Goal: Task Accomplishment & Management: Use online tool/utility

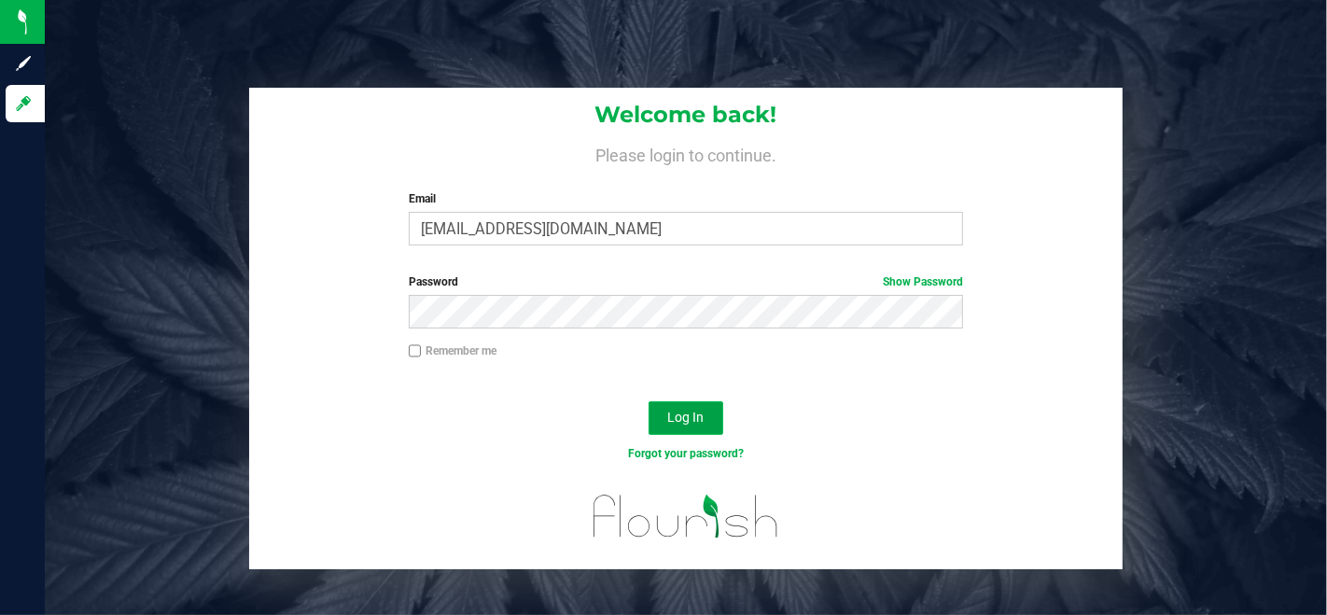
click at [694, 410] on span "Log In" at bounding box center [686, 417] width 36 height 15
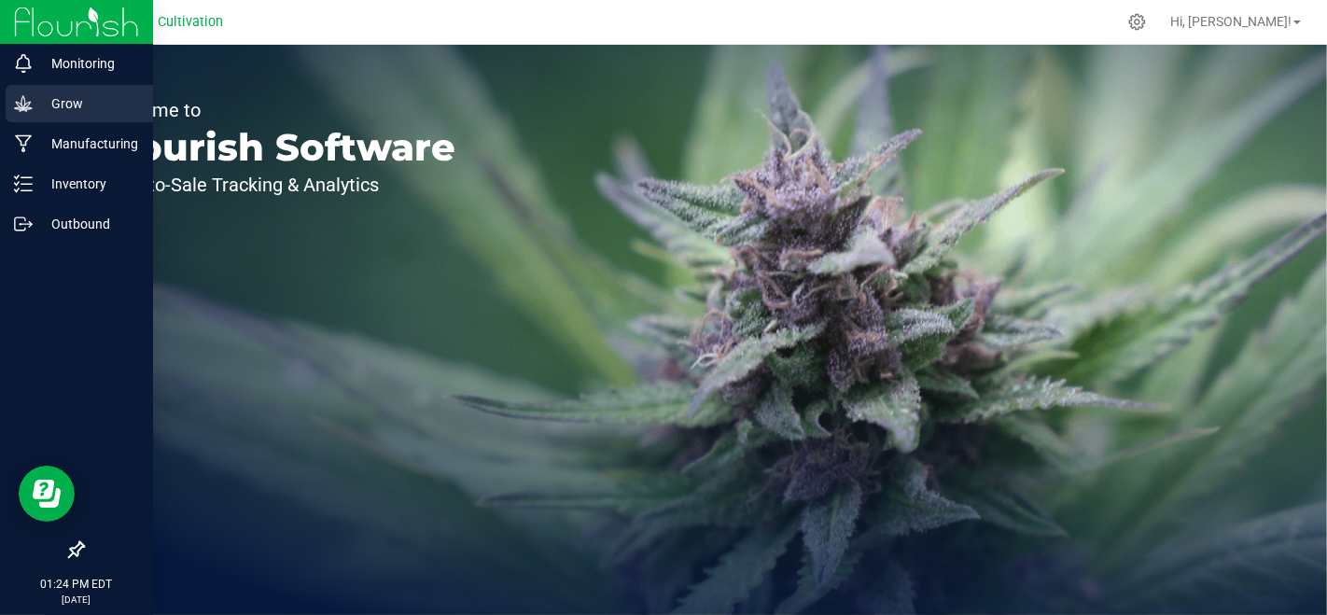
click at [39, 97] on p "Grow" at bounding box center [89, 103] width 112 height 22
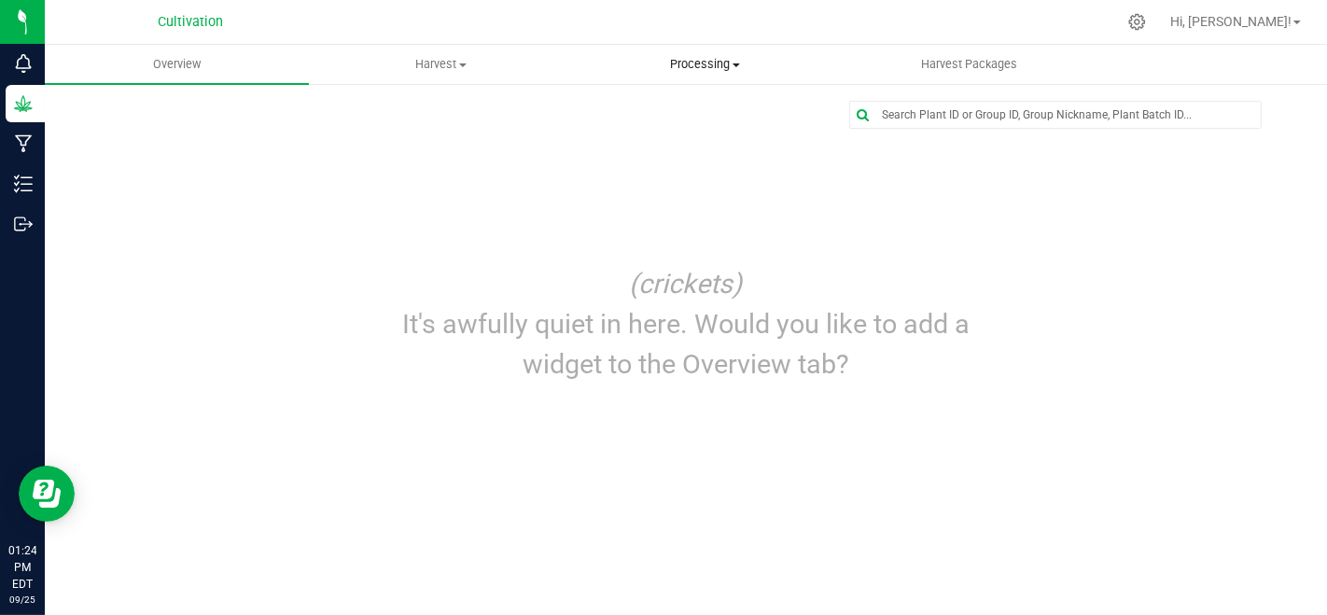
drag, startPoint x: 692, startPoint y: 67, endPoint x: 704, endPoint y: 100, distance: 34.8
click at [692, 67] on span "Processing" at bounding box center [705, 64] width 262 height 17
click at [701, 131] on span "Processing harvests" at bounding box center [659, 135] width 173 height 16
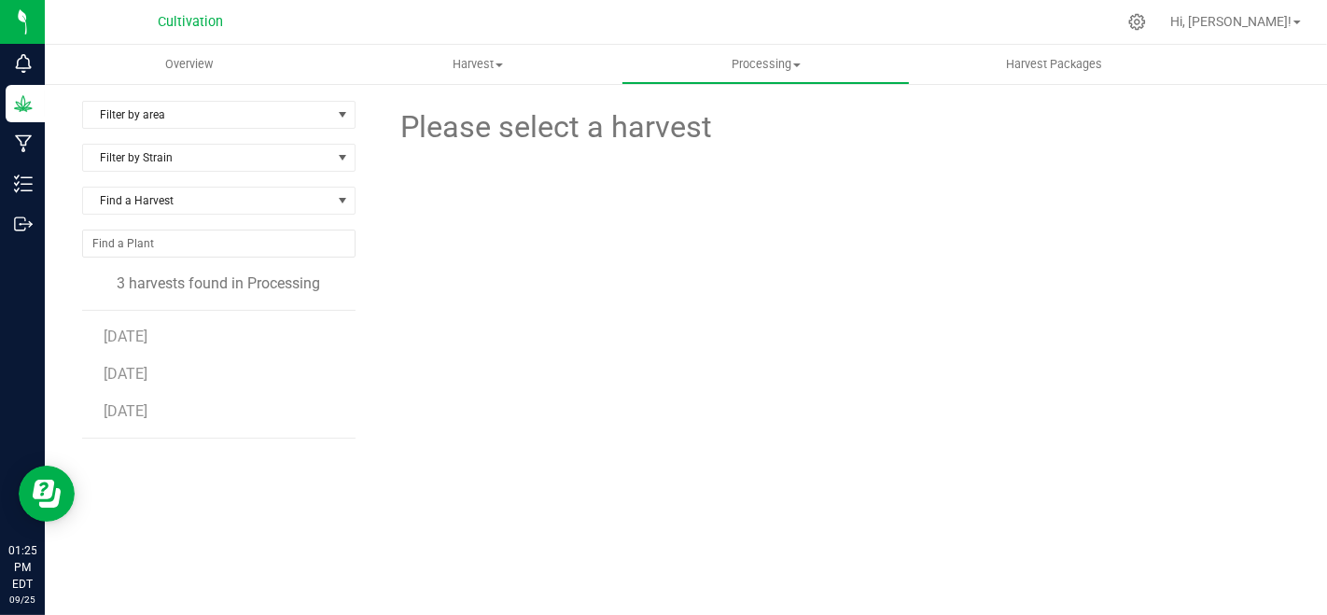
click at [138, 398] on li "[DATE]" at bounding box center [223, 411] width 238 height 52
click at [136, 410] on span "[DATE]" at bounding box center [126, 411] width 44 height 18
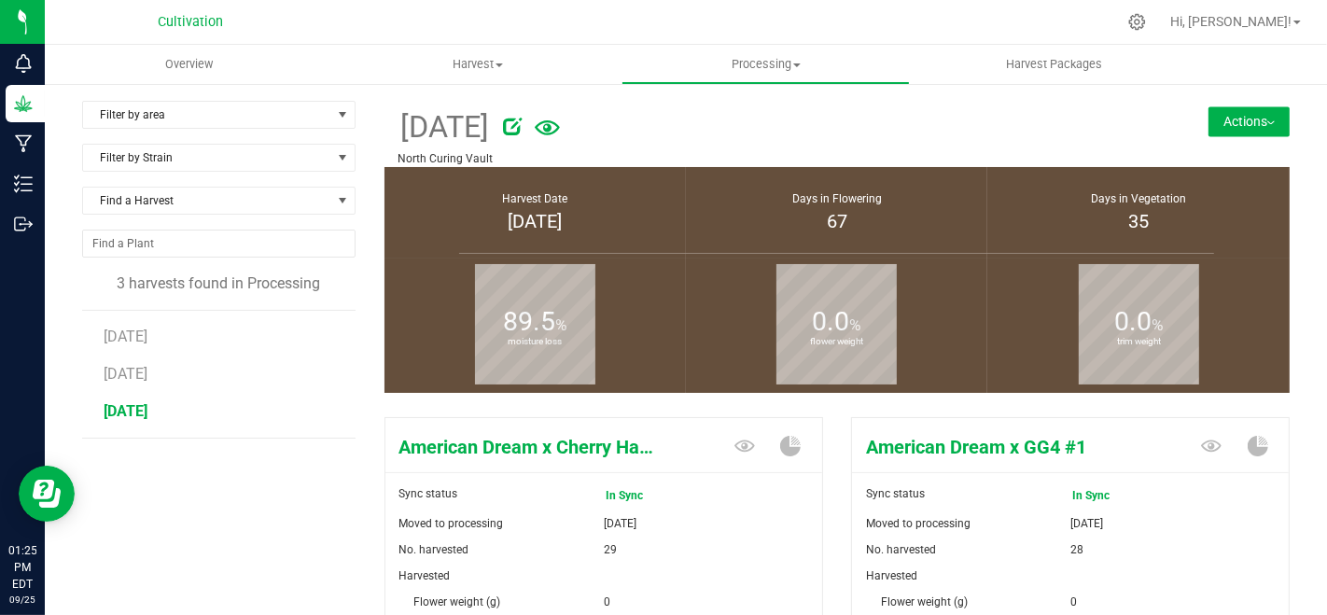
click at [1223, 125] on button "Actions" at bounding box center [1248, 121] width 81 height 30
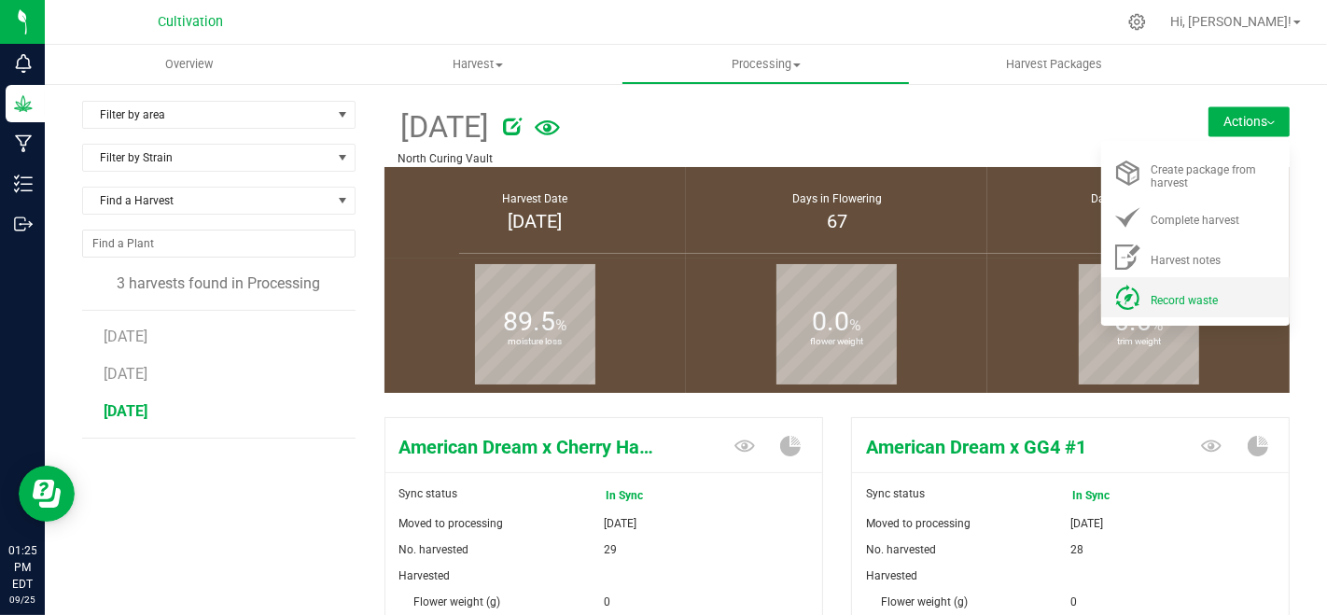
click at [1178, 289] on div "Record waste" at bounding box center [1213, 297] width 127 height 20
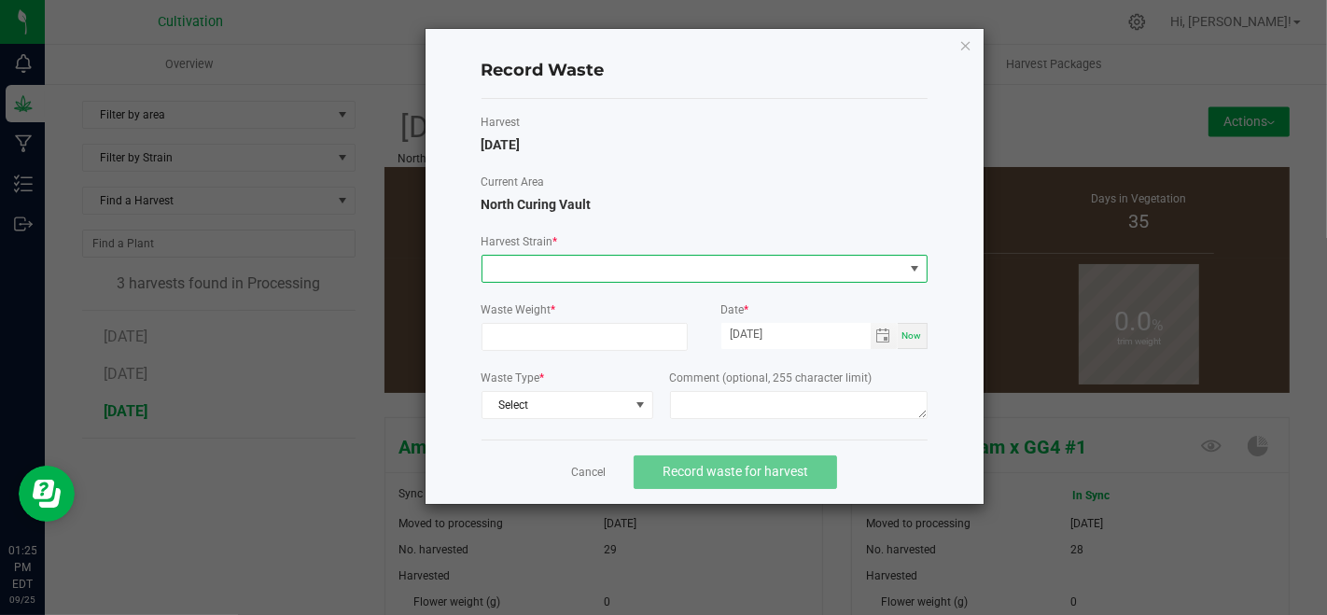
click at [743, 275] on span at bounding box center [692, 269] width 421 height 26
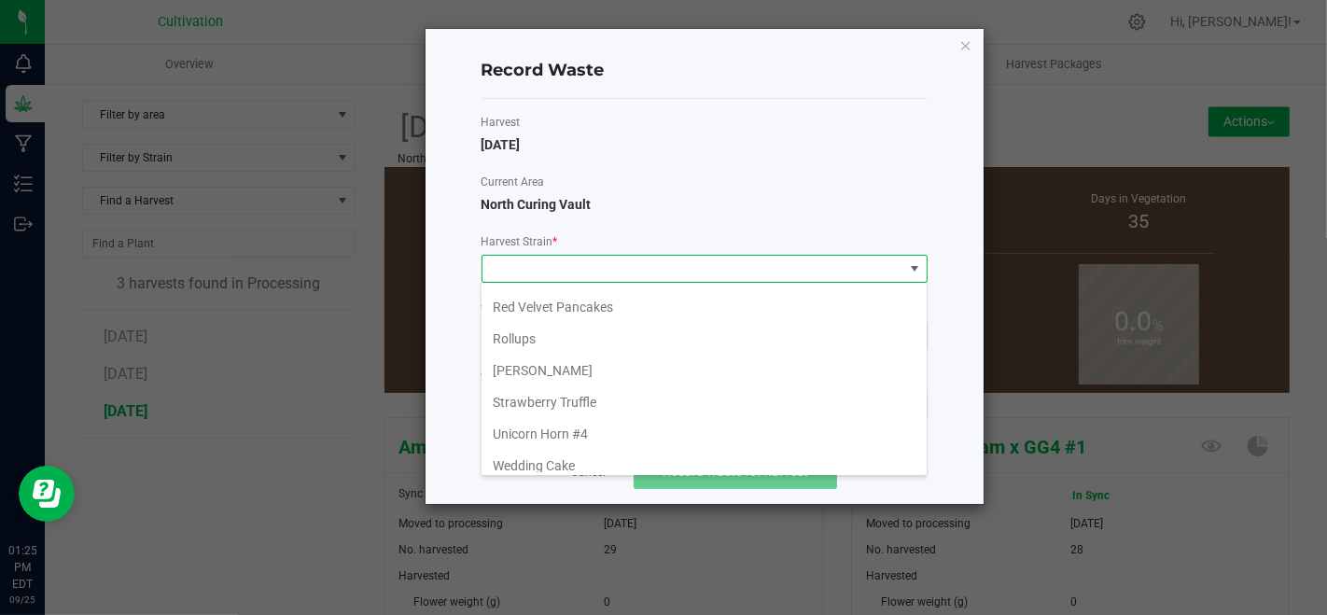
scroll to position [500, 0]
click at [580, 467] on li "Zweet Inzanity x Quattro Kush #6" at bounding box center [703, 468] width 445 height 32
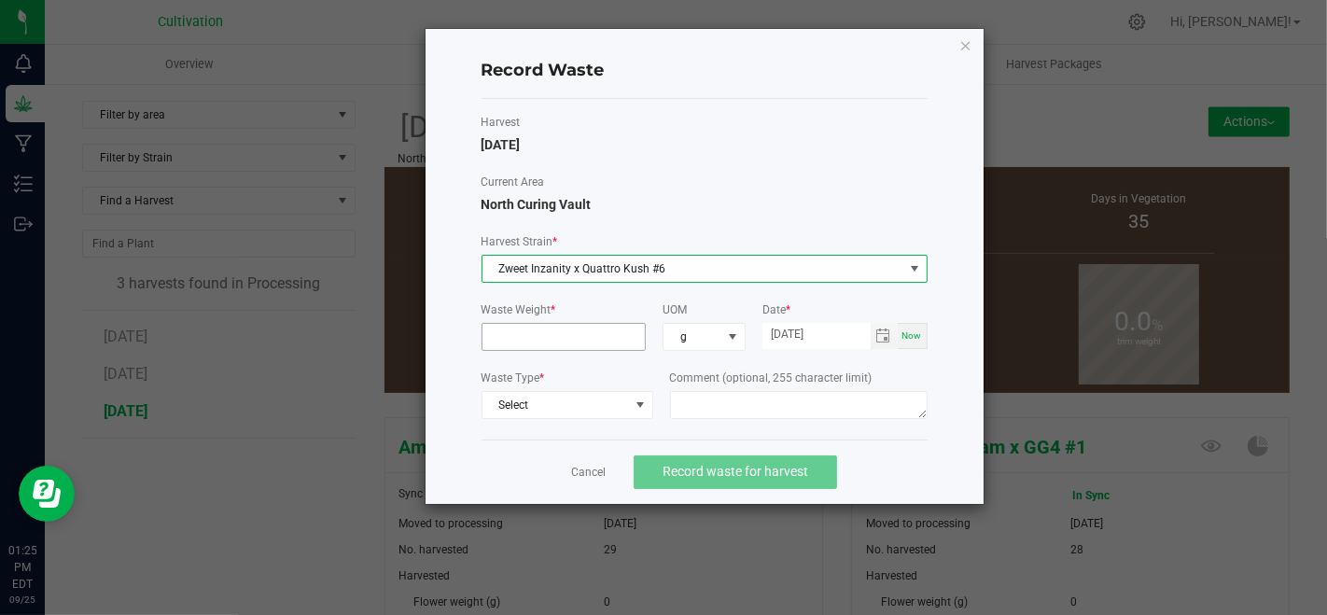
click at [595, 331] on input at bounding box center [563, 337] width 163 height 26
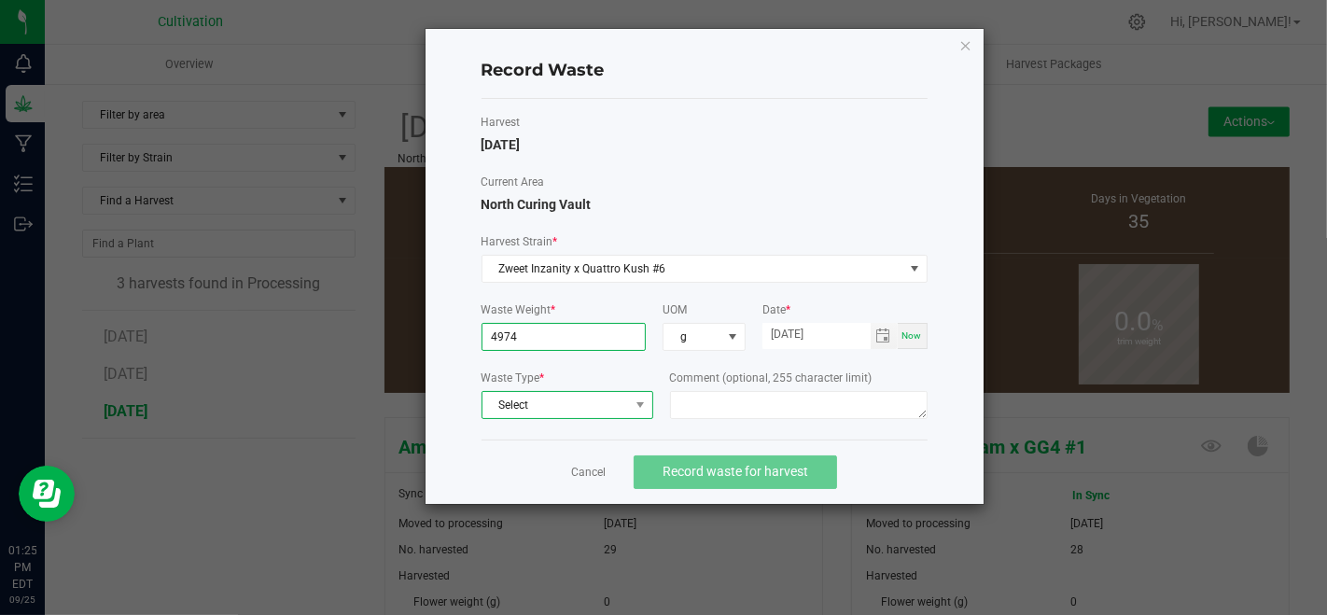
type input "4974.0000 g"
click at [536, 411] on span "Select" at bounding box center [555, 405] width 146 height 26
click at [546, 433] on li "Plant Material" at bounding box center [566, 434] width 170 height 26
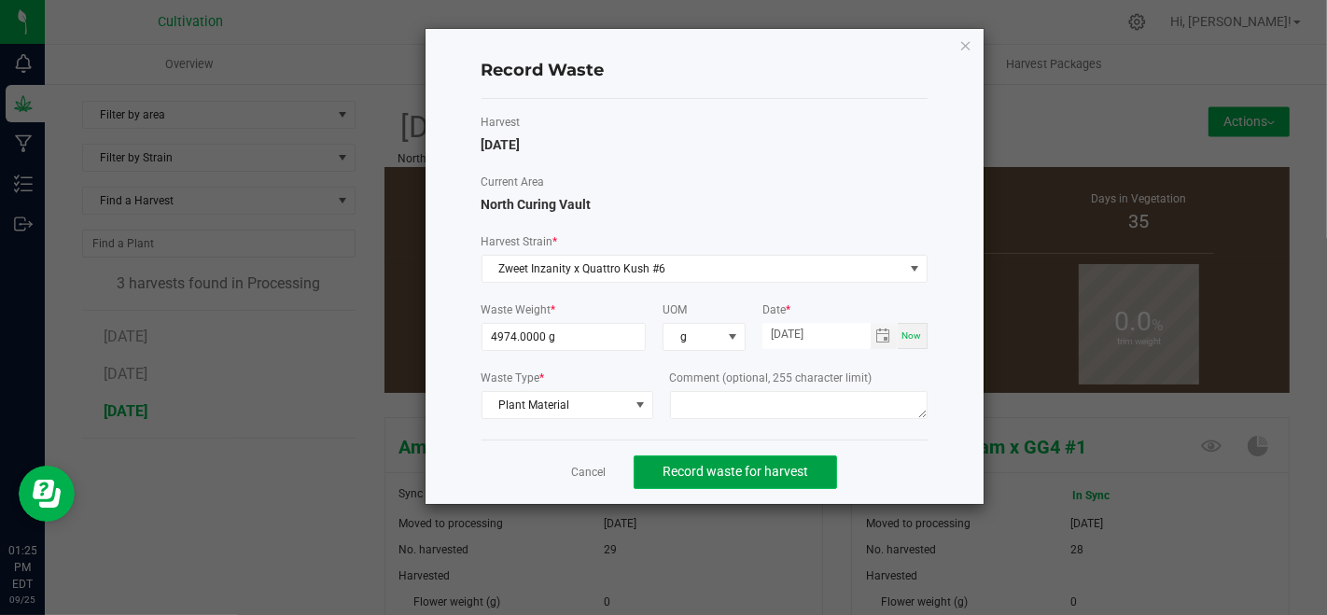
click at [704, 464] on span "Record waste for harvest" at bounding box center [735, 471] width 146 height 15
